Goal: Complete application form

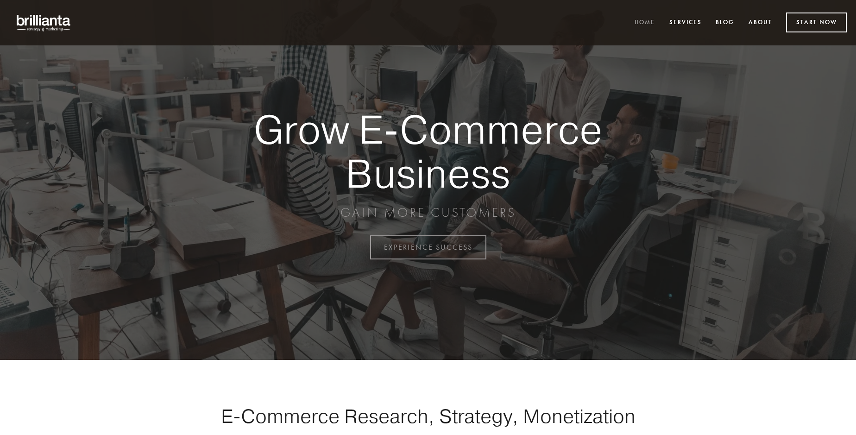
scroll to position [2427, 0]
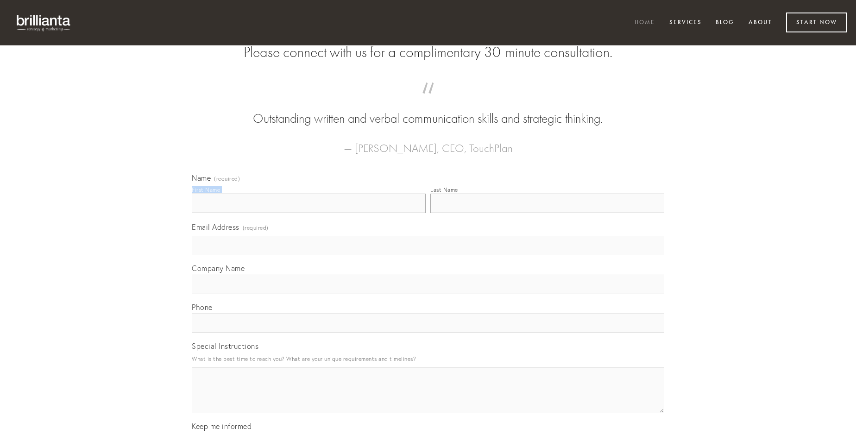
type input "[PERSON_NAME]"
click at [547, 213] on input "Last Name" at bounding box center [547, 203] width 234 height 19
type input "[PERSON_NAME]"
click at [428, 255] on input "Email Address (required)" at bounding box center [428, 245] width 472 height 19
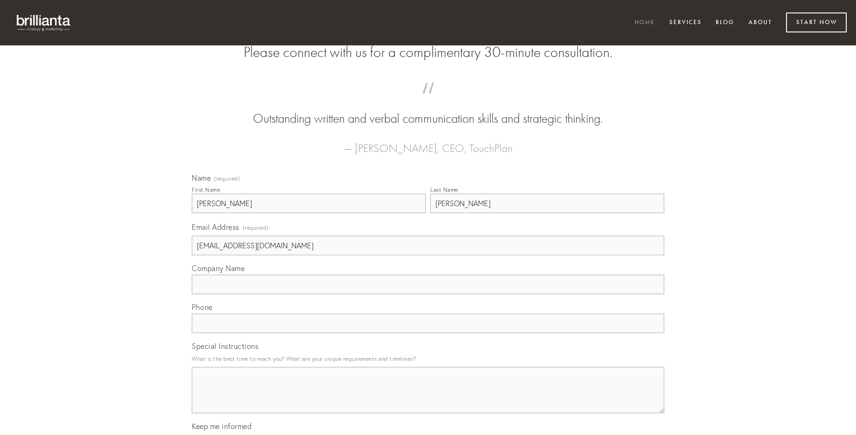
type input "[EMAIL_ADDRESS][DOMAIN_NAME]"
click at [428, 294] on input "Company Name" at bounding box center [428, 284] width 472 height 19
type input "totam"
click at [428, 333] on input "text" at bounding box center [428, 322] width 472 height 19
click at [428, 398] on textarea "Special Instructions" at bounding box center [428, 390] width 472 height 46
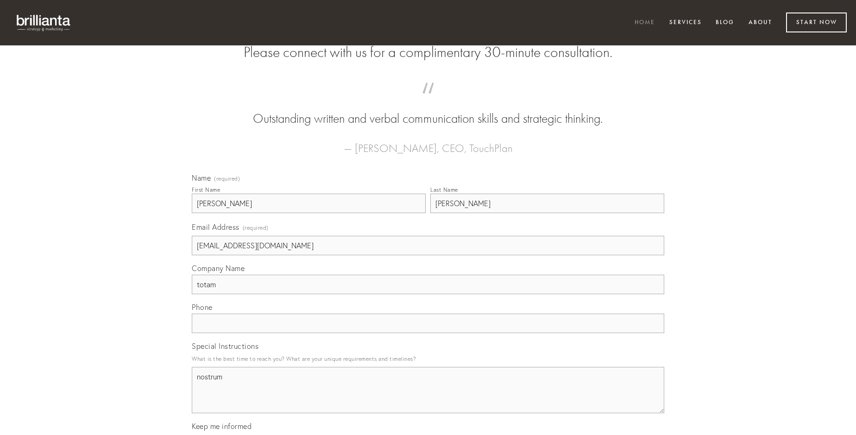
type textarea "nostrum"
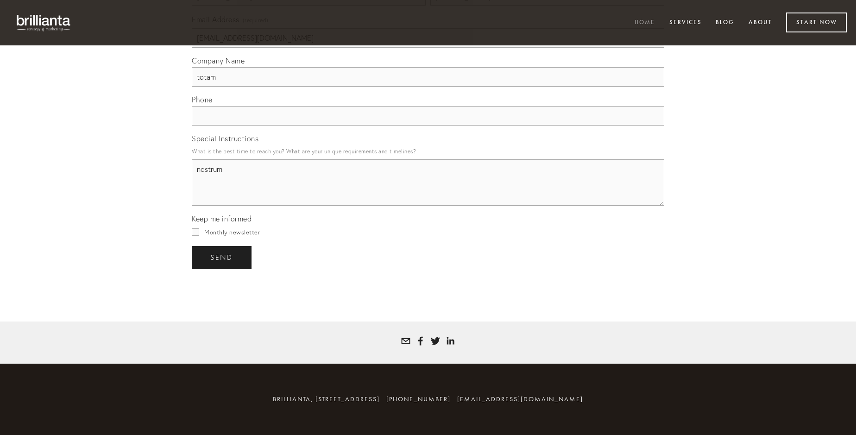
click at [222, 257] on span "send" at bounding box center [221, 257] width 23 height 8
